Goal: Information Seeking & Learning: Check status

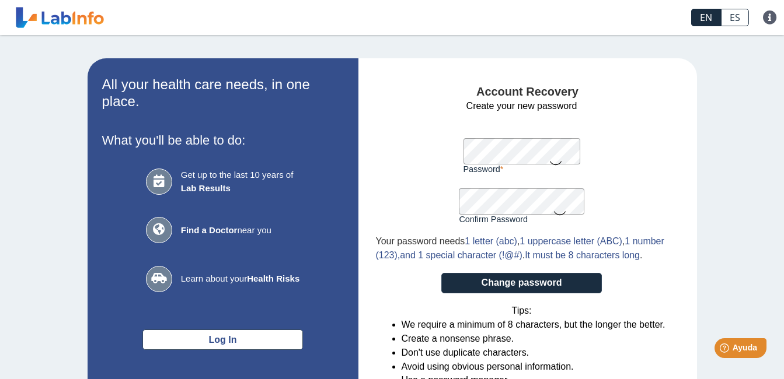
click at [620, 165] on form "Create your new password Password A valid password is required Confirm Password…" at bounding box center [522, 253] width 292 height 309
click at [522, 294] on button "Change password" at bounding box center [521, 283] width 161 height 20
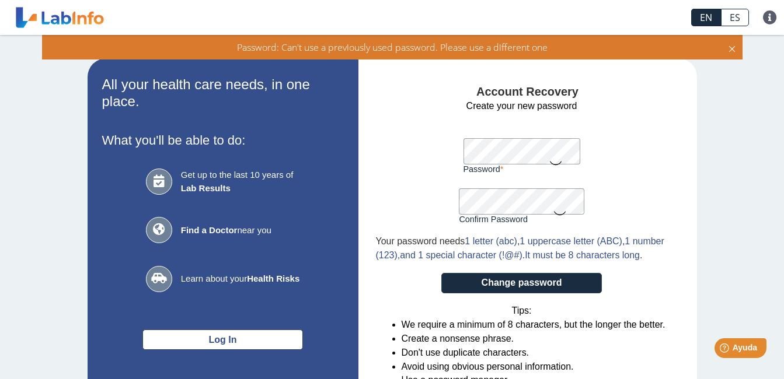
click at [454, 151] on form "Create your new password Password A valid password is required Confirm Password…" at bounding box center [522, 253] width 292 height 309
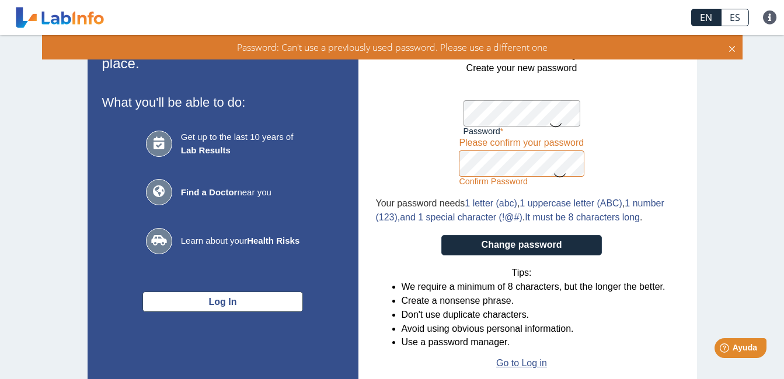
scroll to position [58, 0]
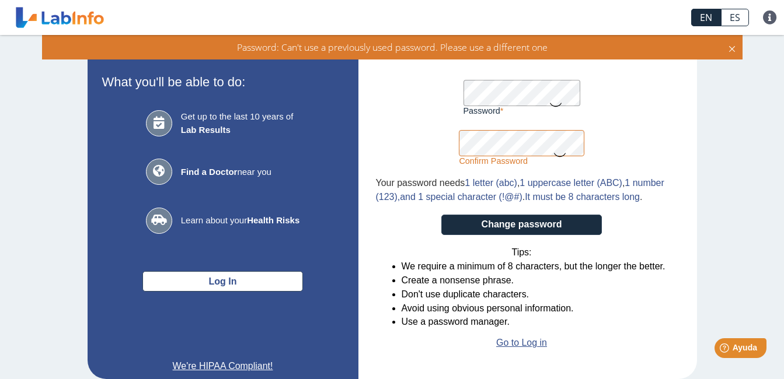
click at [452, 142] on form "Create your new password Password A valid password is required Confirm Password…" at bounding box center [522, 195] width 292 height 309
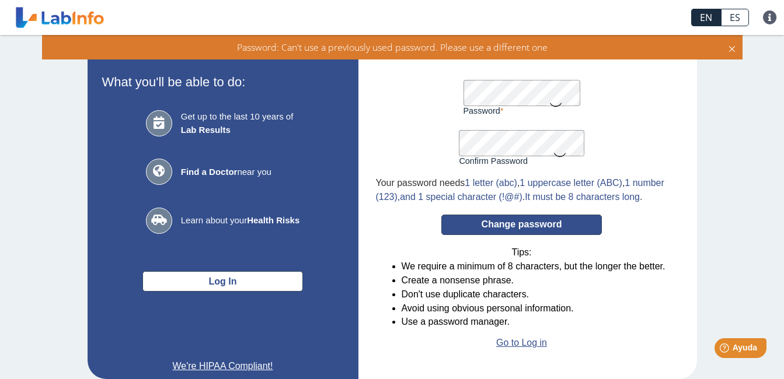
click at [457, 235] on button "Change password" at bounding box center [521, 225] width 161 height 20
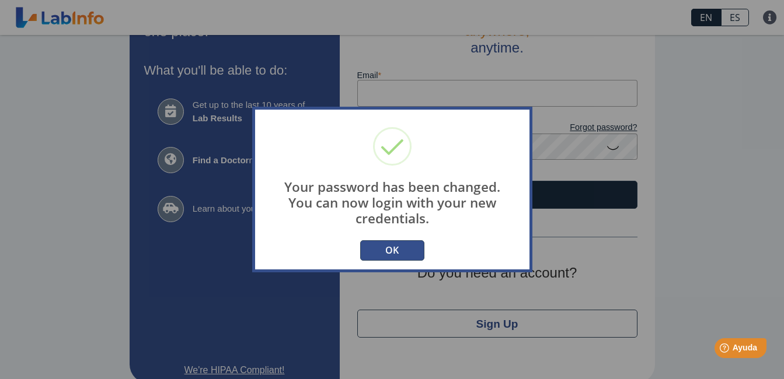
click at [395, 246] on button "OK" at bounding box center [392, 251] width 64 height 20
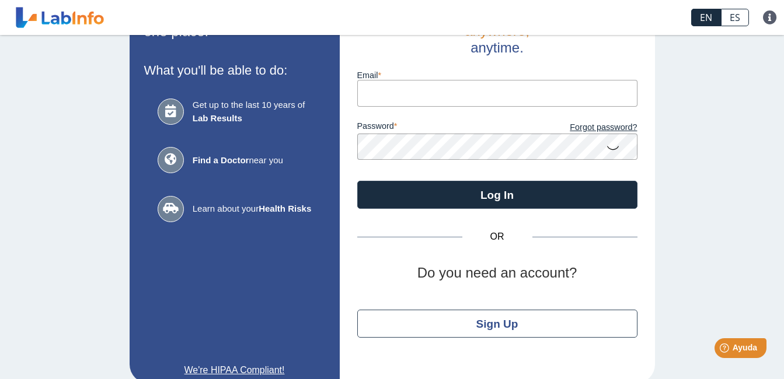
click at [384, 101] on input "Email" at bounding box center [497, 93] width 280 height 26
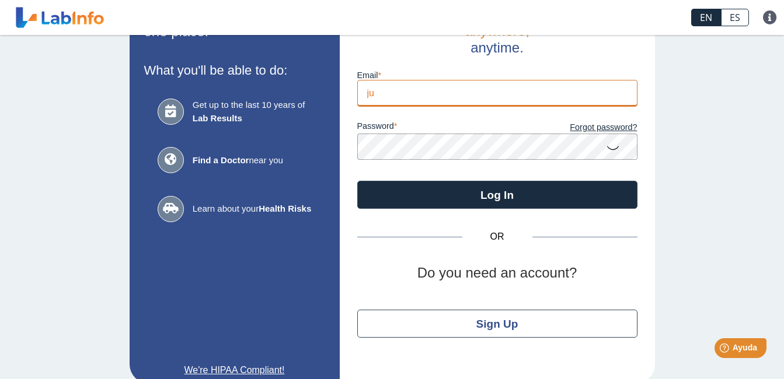
type input "[EMAIL_ADDRESS][DOMAIN_NAME]"
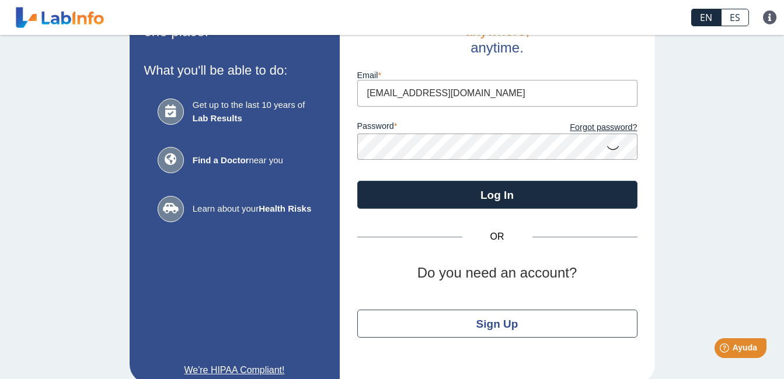
click at [609, 148] on icon at bounding box center [613, 147] width 14 height 23
click at [609, 148] on icon at bounding box center [613, 146] width 14 height 21
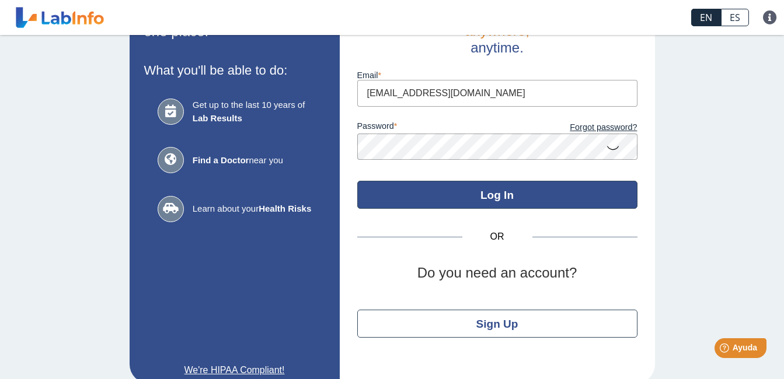
click at [601, 196] on button "Log In" at bounding box center [497, 195] width 280 height 28
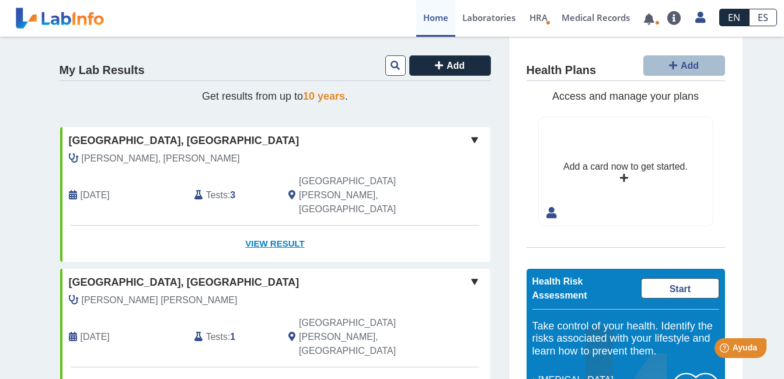
click at [278, 226] on link "View Result" at bounding box center [275, 244] width 430 height 37
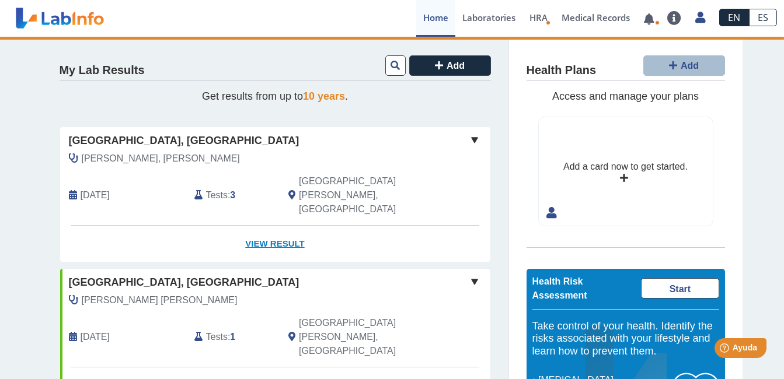
click at [267, 226] on link "View Result" at bounding box center [275, 244] width 430 height 37
click at [468, 136] on span at bounding box center [475, 140] width 14 height 14
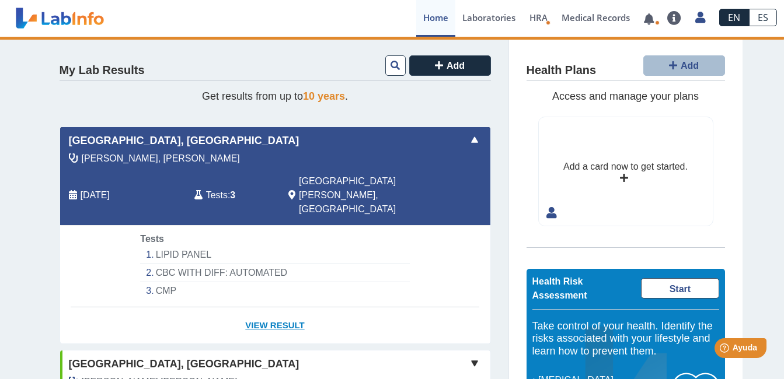
click at [277, 308] on link "View Result" at bounding box center [275, 326] width 430 height 37
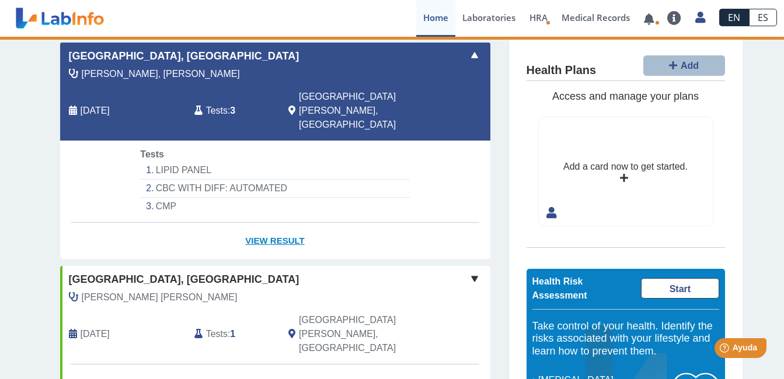
scroll to position [58, 0]
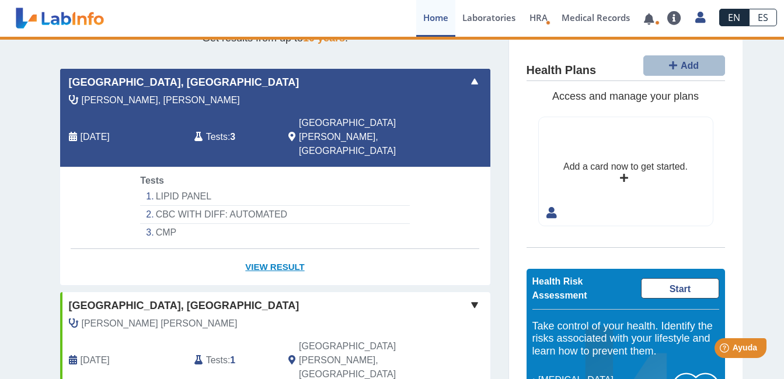
click at [266, 249] on link "View Result" at bounding box center [275, 267] width 430 height 37
click at [211, 130] on span "Tests" at bounding box center [217, 137] width 22 height 14
click at [106, 90] on span "[GEOGRAPHIC_DATA], [GEOGRAPHIC_DATA]" at bounding box center [184, 83] width 231 height 16
click at [282, 249] on link "View Result" at bounding box center [275, 267] width 430 height 37
